Goal: Task Accomplishment & Management: Manage account settings

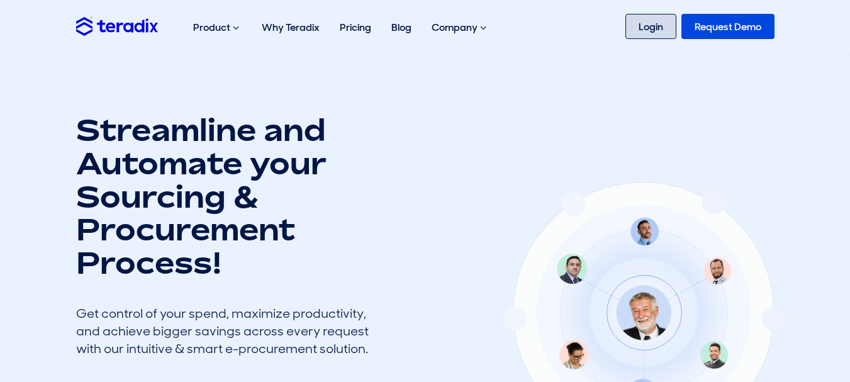
click at [639, 29] on link "Login" at bounding box center [650, 26] width 51 height 25
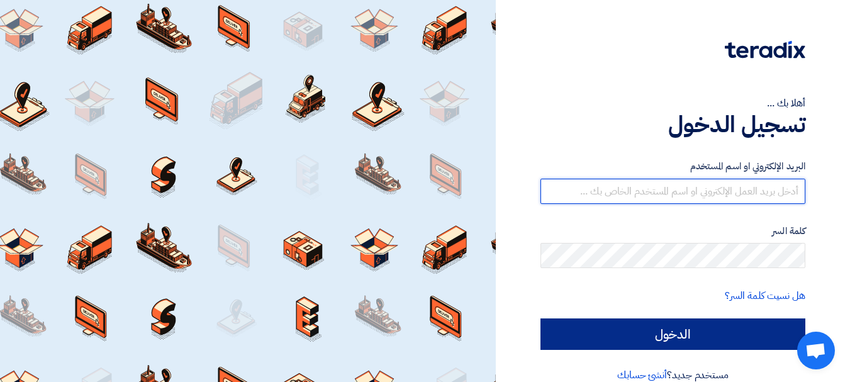
type input "[EMAIL_ADDRESS][DOMAIN_NAME]"
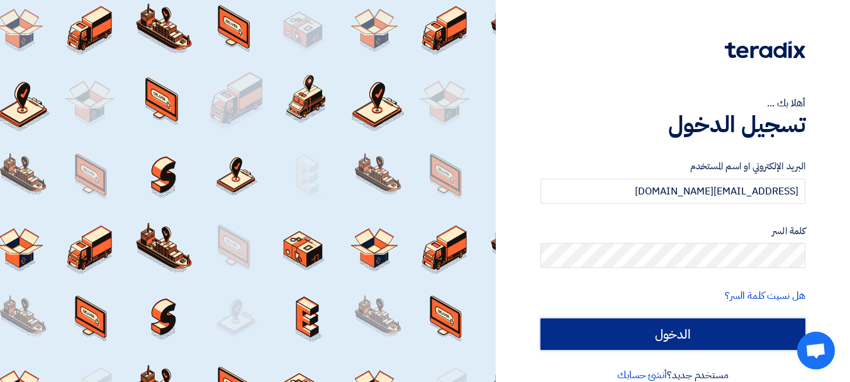
click at [636, 327] on input "الدخول" at bounding box center [673, 333] width 265 height 31
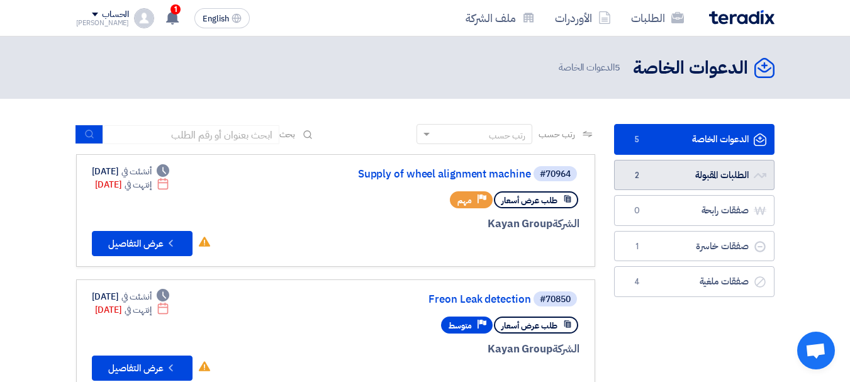
click at [670, 173] on link "الطلبات المقبولة الطلبات المقبولة 2" at bounding box center [694, 175] width 160 height 31
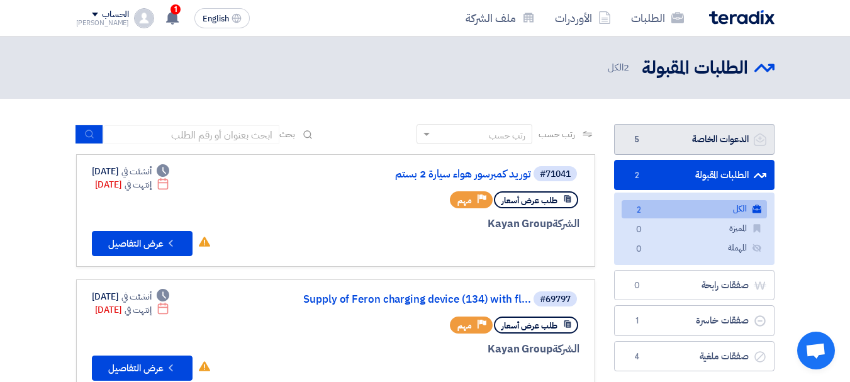
click at [666, 139] on link "الدعوات الخاصة الدعوات الخاصة 5" at bounding box center [694, 139] width 160 height 31
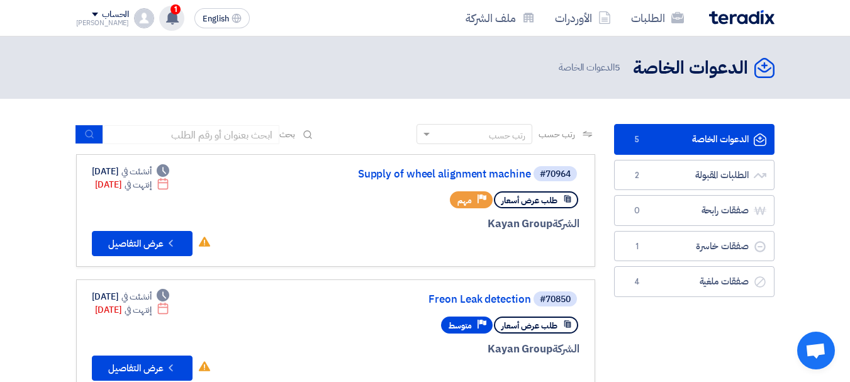
click at [166, 20] on use at bounding box center [172, 18] width 13 height 14
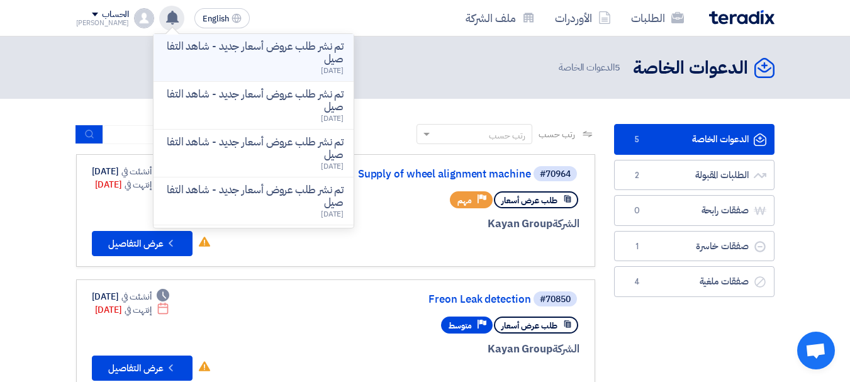
click at [183, 53] on p "تم نشر طلب عروض أسعار جديد - شاهد التفاصيل" at bounding box center [254, 52] width 180 height 25
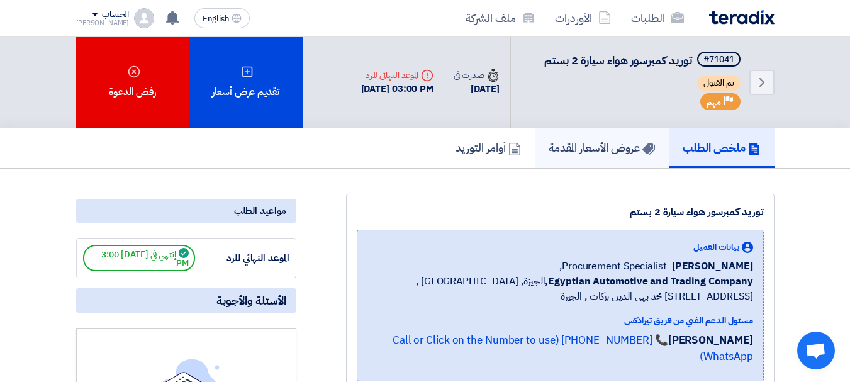
click at [557, 147] on h5 "عروض الأسعار المقدمة" at bounding box center [602, 147] width 106 height 14
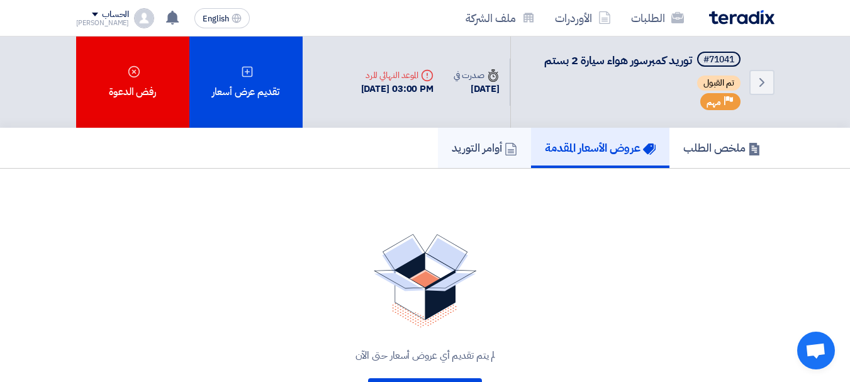
click at [494, 146] on h5 "أوامر التوريد" at bounding box center [484, 147] width 65 height 14
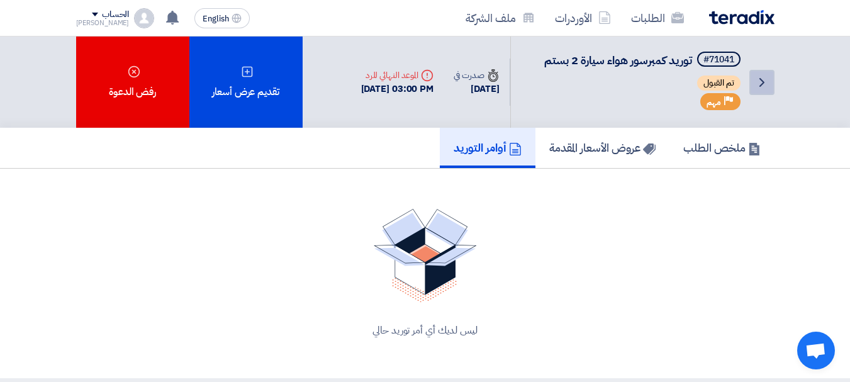
click at [761, 79] on use at bounding box center [762, 82] width 5 height 9
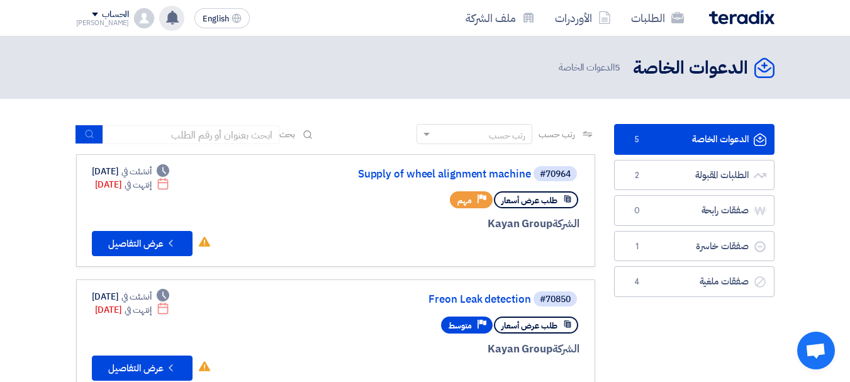
click at [166, 14] on use at bounding box center [172, 18] width 13 height 14
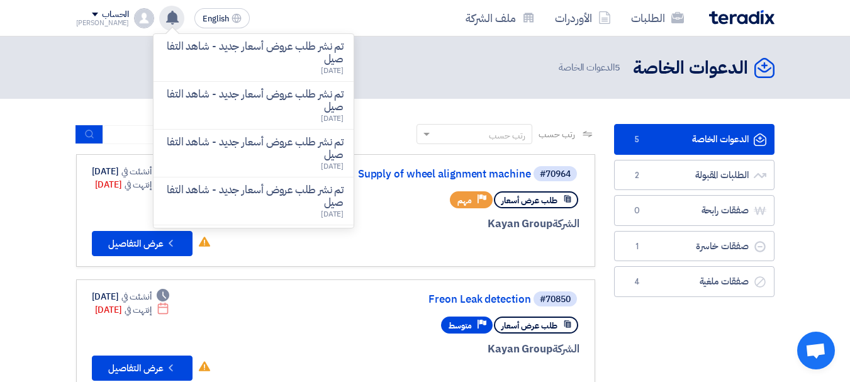
click at [166, 14] on use at bounding box center [172, 18] width 13 height 14
